Goal: Task Accomplishment & Management: Complete application form

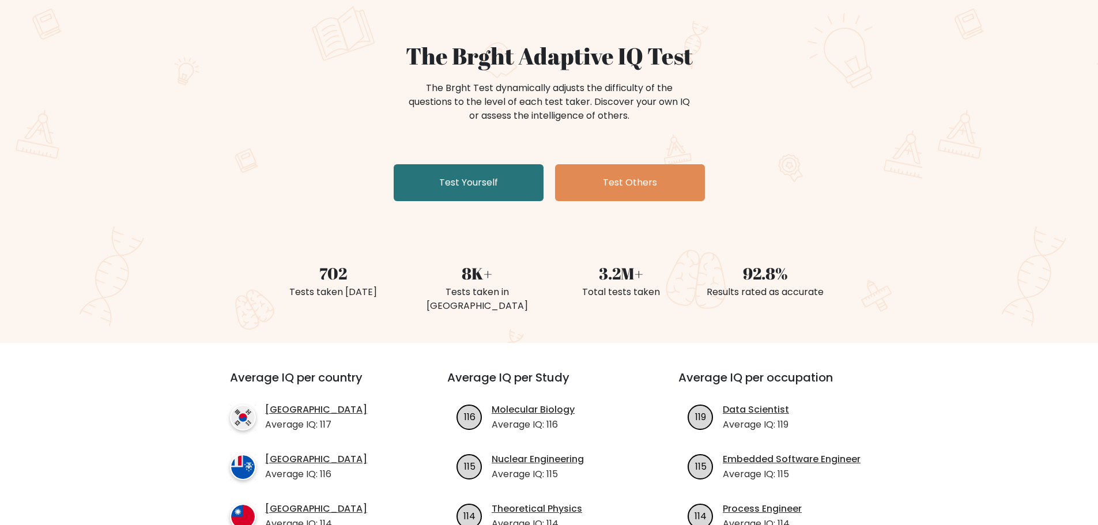
scroll to position [58, 0]
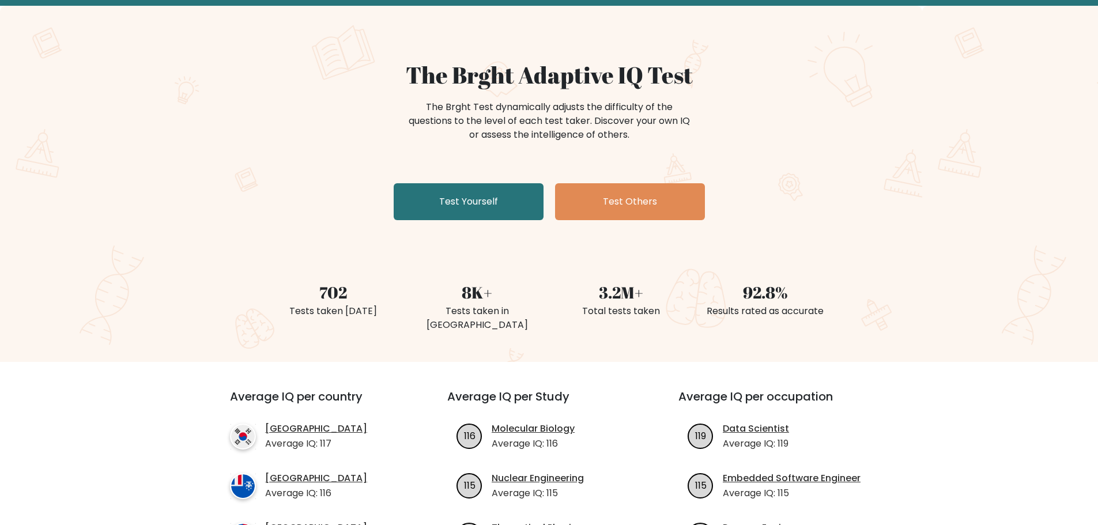
drag, startPoint x: 504, startPoint y: 225, endPoint x: 490, endPoint y: 222, distance: 14.1
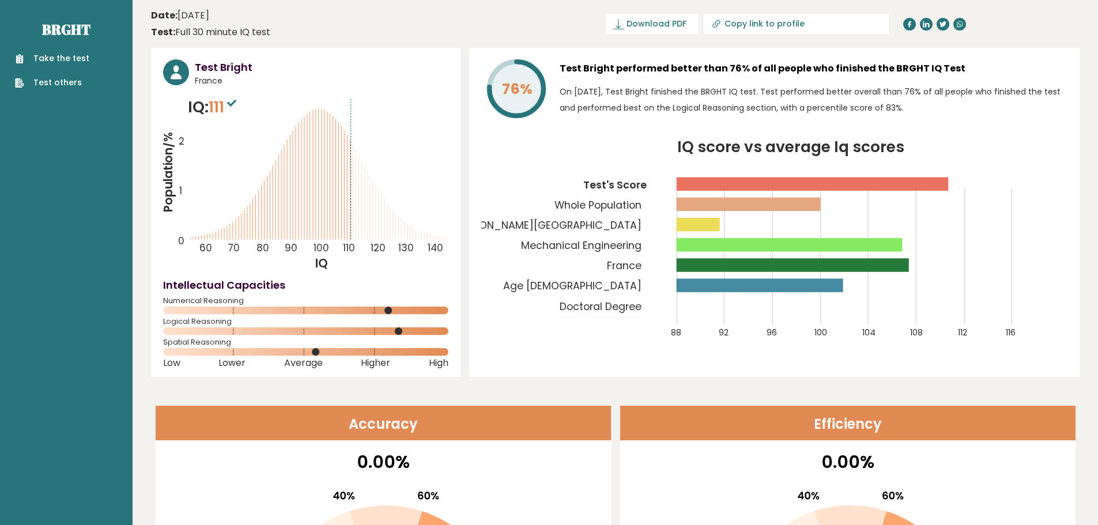
drag, startPoint x: 228, startPoint y: 82, endPoint x: 192, endPoint y: 82, distance: 36.3
click at [192, 82] on div "Test Bright France" at bounding box center [305, 73] width 285 height 28
click at [209, 84] on span "France" at bounding box center [322, 81] width 254 height 12
click at [216, 86] on span "France" at bounding box center [322, 81] width 254 height 12
click at [218, 75] on span "France" at bounding box center [322, 81] width 254 height 12
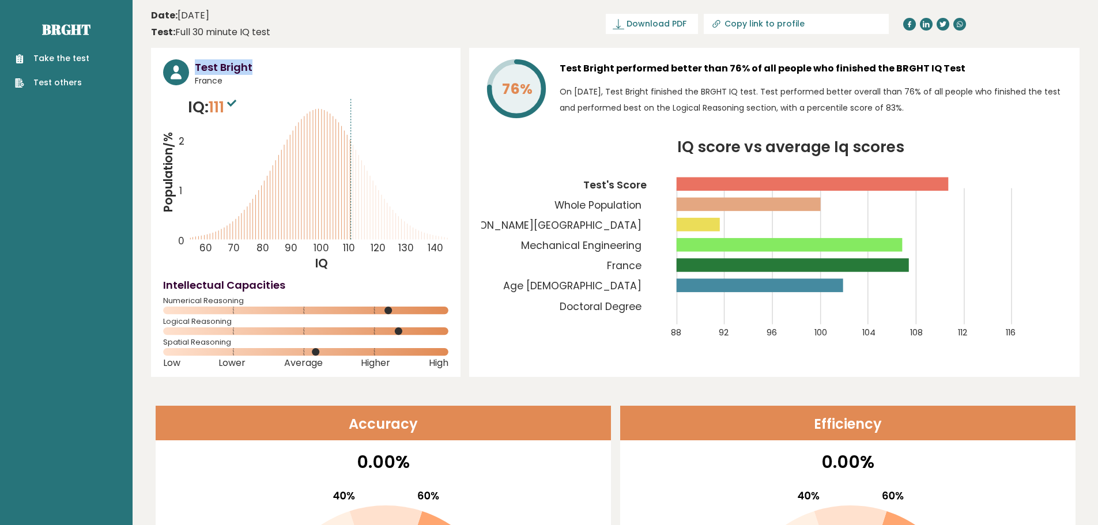
drag, startPoint x: 195, startPoint y: 67, endPoint x: 282, endPoint y: 67, distance: 86.5
click at [269, 66] on h3 "Test Bright" at bounding box center [322, 67] width 254 height 16
drag, startPoint x: 649, startPoint y: 224, endPoint x: 526, endPoint y: 225, distance: 123.3
click at [526, 225] on icon "IQ score vs average Iq scores 88 92 96 100 104 108 112 116 Test's Score Whole P…" at bounding box center [774, 246] width 586 height 212
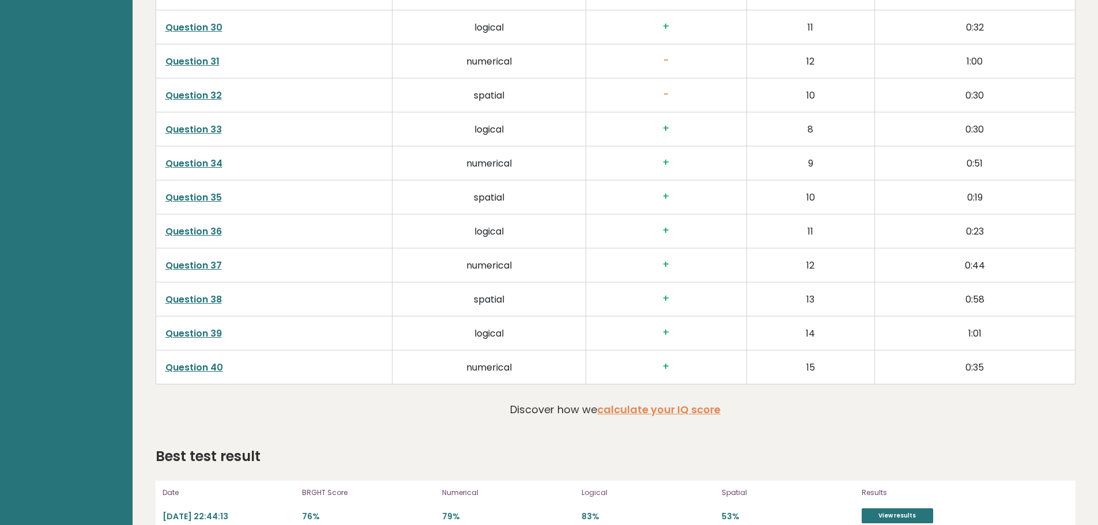
scroll to position [2831, 0]
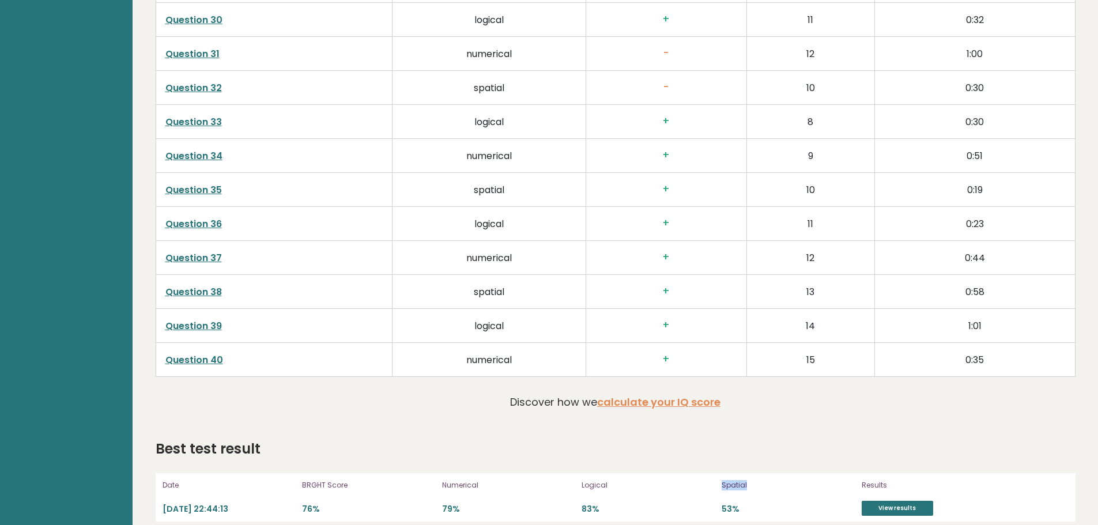
drag, startPoint x: 718, startPoint y: 474, endPoint x: 756, endPoint y: 471, distance: 38.1
click at [756, 473] on div "Date 2024-09-19 22:44:13 BRGHT Score 76% Numerical 79% Logical 83% Spatial 53% …" at bounding box center [616, 497] width 920 height 48
drag, startPoint x: 732, startPoint y: 474, endPoint x: 909, endPoint y: 494, distance: 178.1
click at [909, 501] on link "View results" at bounding box center [897, 508] width 71 height 15
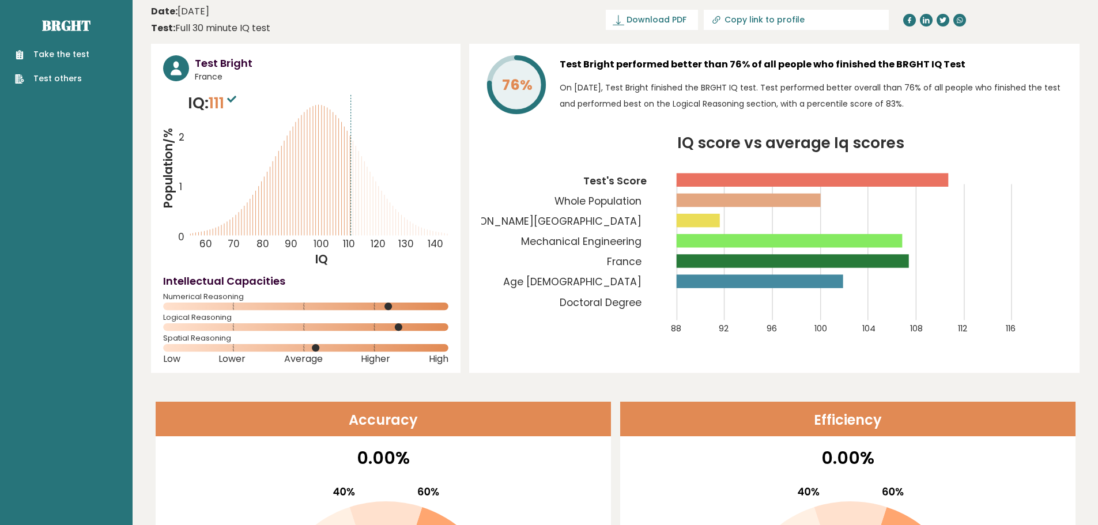
scroll to position [0, 0]
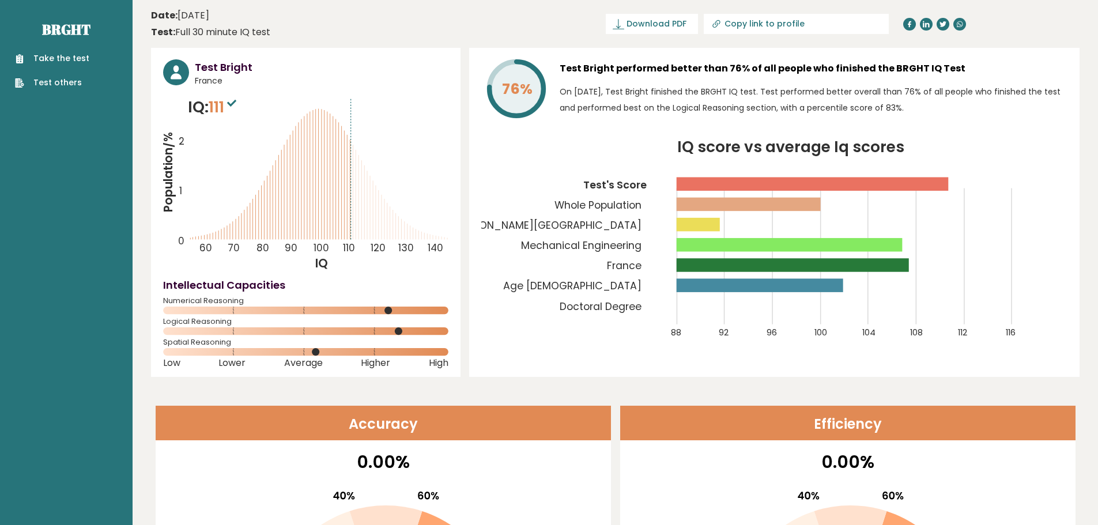
click at [51, 61] on link "Take the test" at bounding box center [52, 58] width 74 height 12
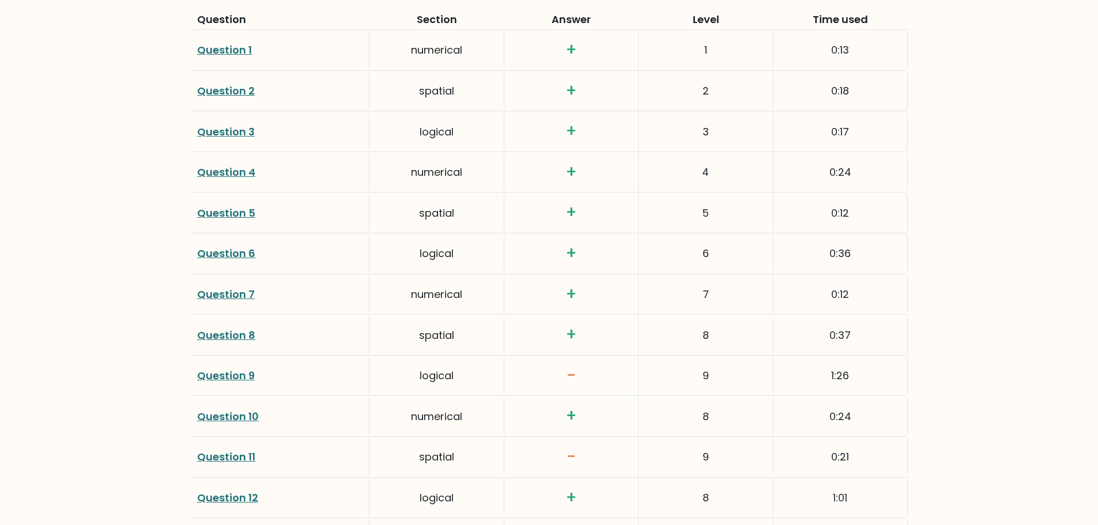
scroll to position [1671, 0]
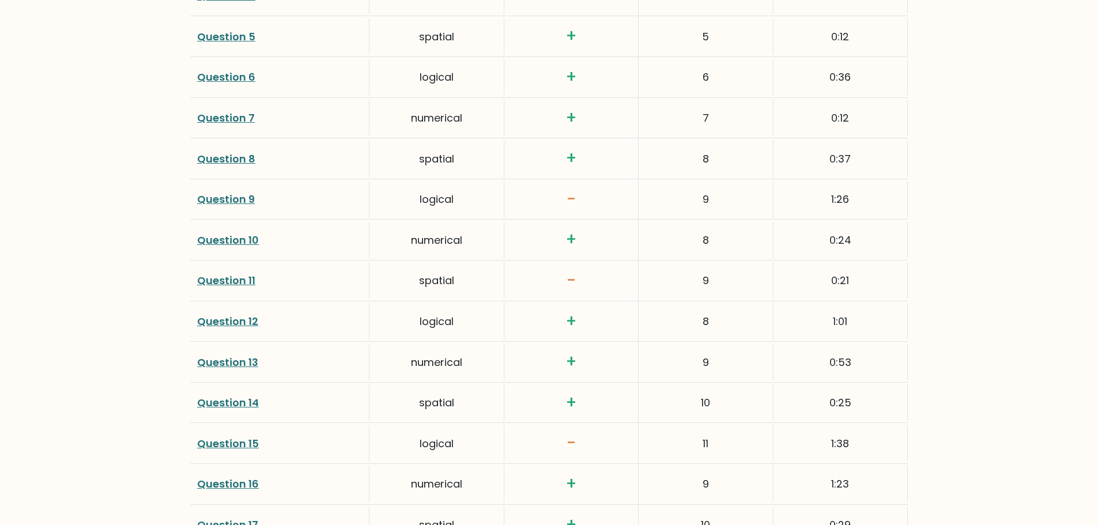
click at [228, 273] on link "Question 11" at bounding box center [226, 280] width 58 height 14
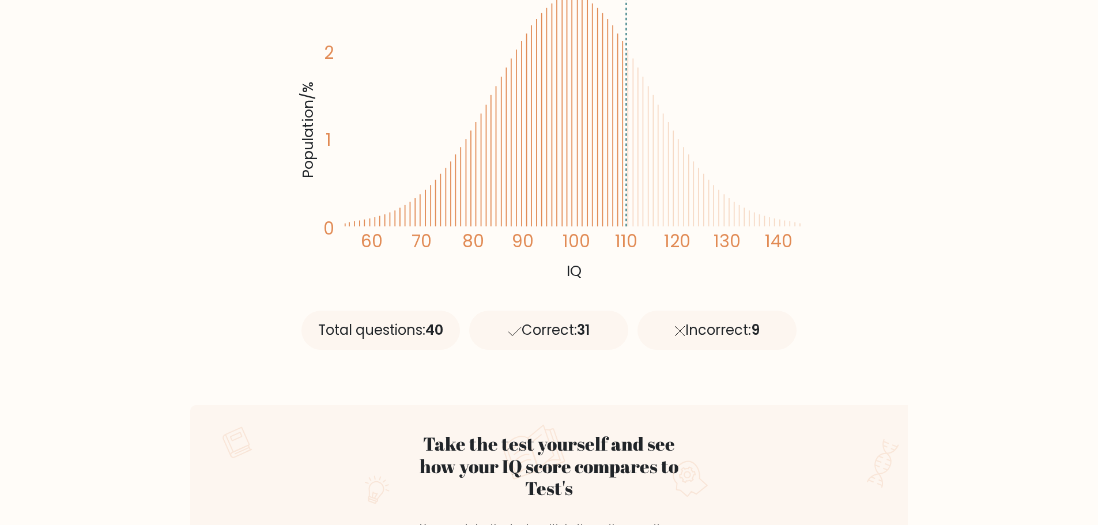
scroll to position [0, 0]
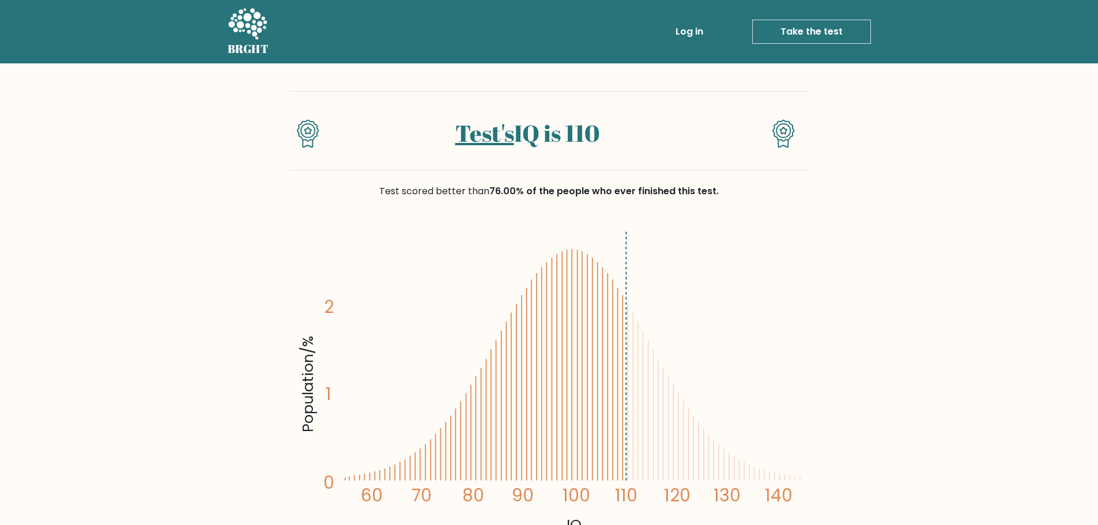
drag, startPoint x: 870, startPoint y: 295, endPoint x: 859, endPoint y: 289, distance: 12.9
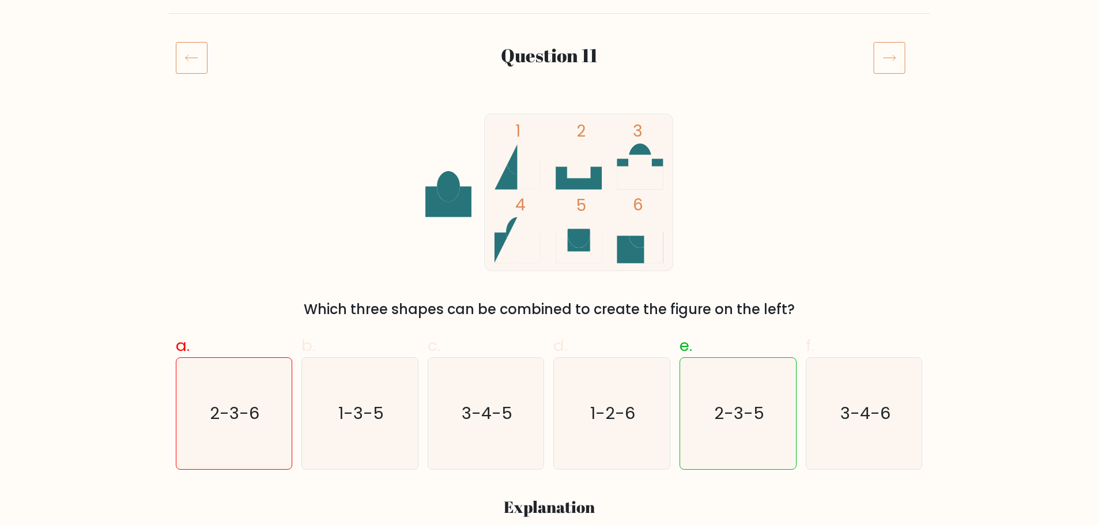
scroll to position [115, 0]
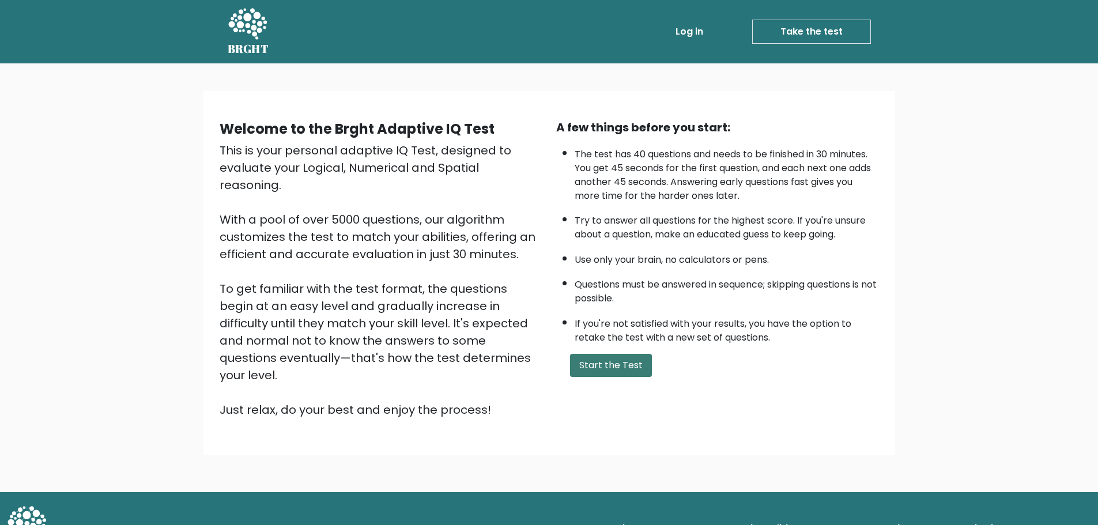
click at [621, 372] on button "Start the Test" at bounding box center [611, 365] width 82 height 23
drag, startPoint x: 626, startPoint y: 356, endPoint x: 610, endPoint y: 346, distance: 18.9
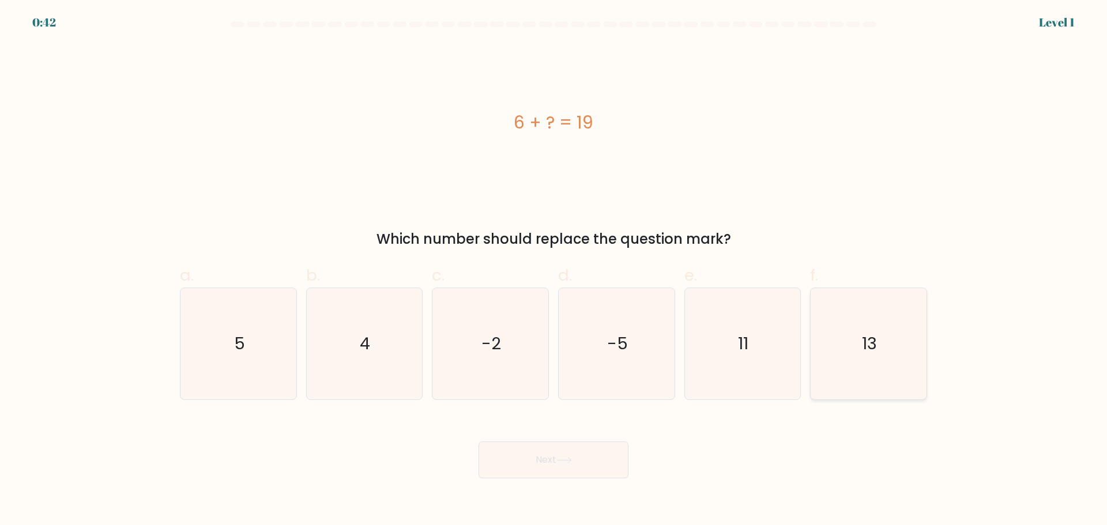
click at [882, 355] on icon "13" at bounding box center [868, 343] width 111 height 111
click at [554, 270] on input "f. 13" at bounding box center [553, 266] width 1 height 7
radio input "true"
click at [583, 469] on button "Next" at bounding box center [553, 459] width 150 height 37
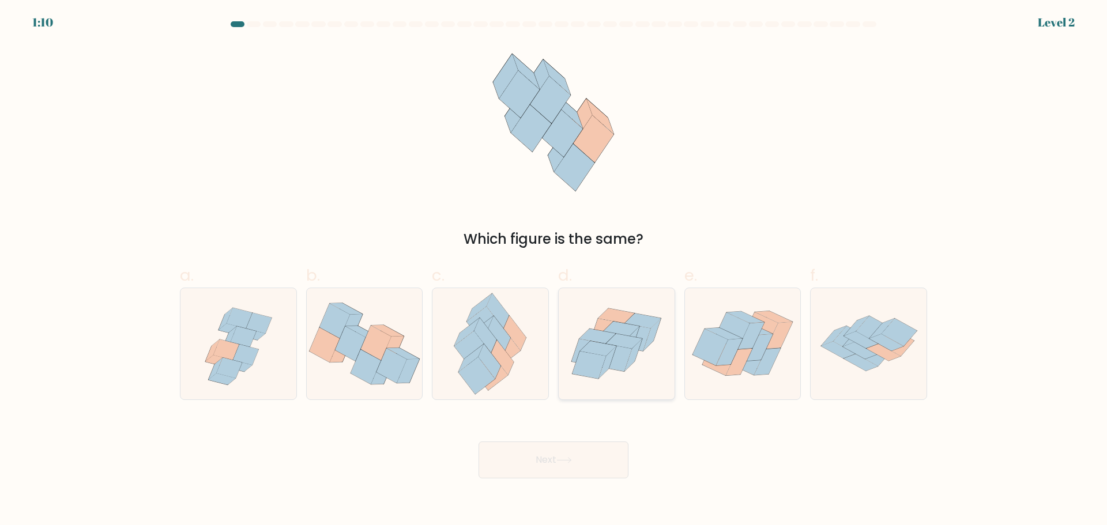
click at [617, 373] on icon at bounding box center [616, 344] width 116 height 100
click at [554, 270] on input "d." at bounding box center [553, 266] width 1 height 7
radio input "true"
click at [541, 466] on button "Next" at bounding box center [553, 459] width 150 height 37
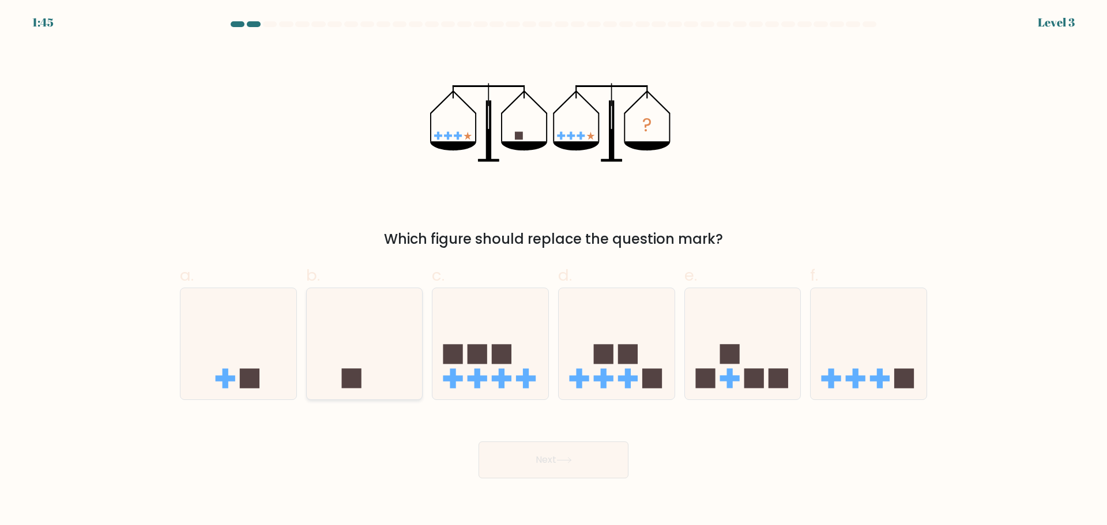
click at [338, 361] on icon at bounding box center [365, 344] width 116 height 96
click at [553, 270] on input "b." at bounding box center [553, 266] width 1 height 7
radio input "true"
click at [568, 455] on button "Next" at bounding box center [553, 459] width 150 height 37
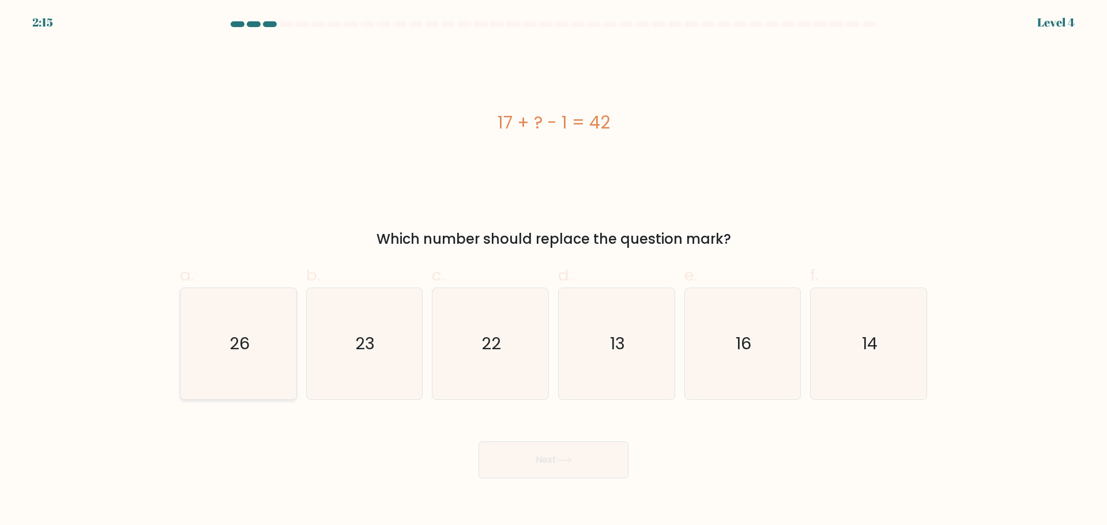
click at [228, 349] on icon "26" at bounding box center [238, 343] width 111 height 111
click at [553, 270] on input "a. 26" at bounding box center [553, 266] width 1 height 7
radio input "true"
click at [546, 459] on button "Next" at bounding box center [553, 459] width 150 height 37
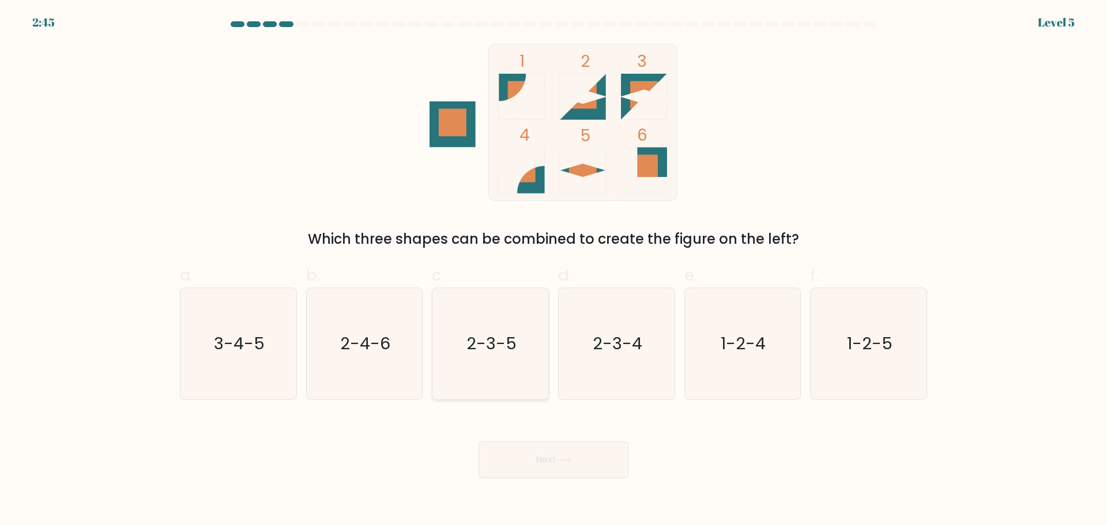
click at [500, 357] on icon "2-3-5" at bounding box center [490, 343] width 111 height 111
click at [553, 270] on input "c. 2-3-5" at bounding box center [553, 266] width 1 height 7
radio input "true"
click at [545, 459] on button "Next" at bounding box center [553, 459] width 150 height 37
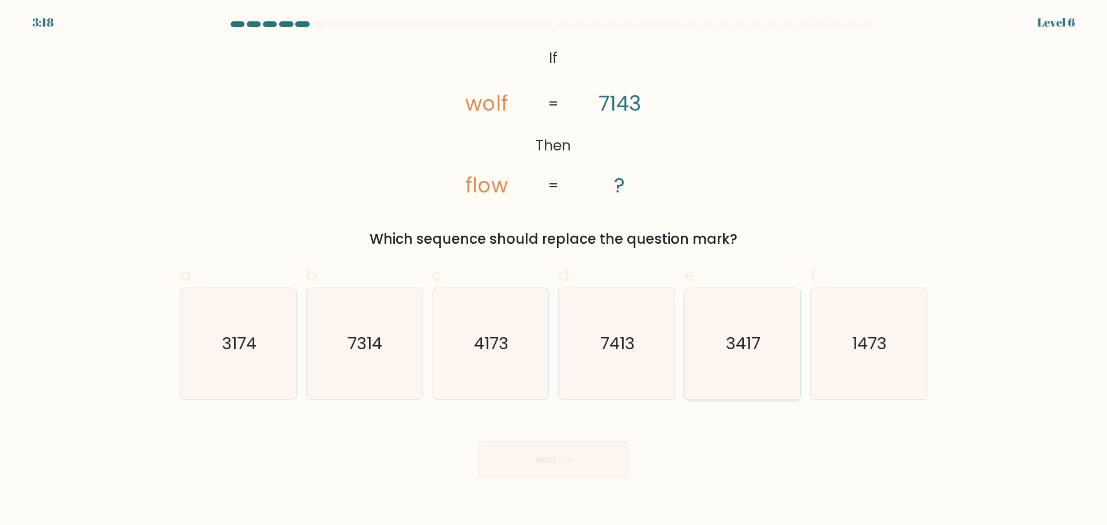
click at [752, 364] on icon "3417" at bounding box center [741, 343] width 111 height 111
click at [554, 270] on input "e. 3417" at bounding box center [553, 266] width 1 height 7
radio input "true"
click at [564, 466] on button "Next" at bounding box center [553, 459] width 150 height 37
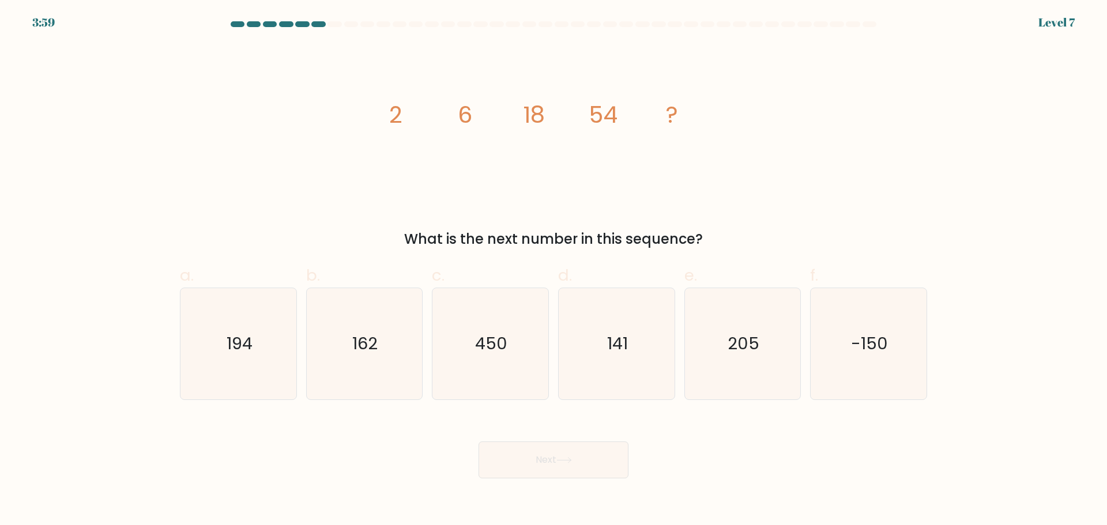
click at [305, 24] on div at bounding box center [302, 24] width 14 height 6
drag, startPoint x: 428, startPoint y: 232, endPoint x: 415, endPoint y: 237, distance: 14.2
